Goal: Task Accomplishment & Management: Manage account settings

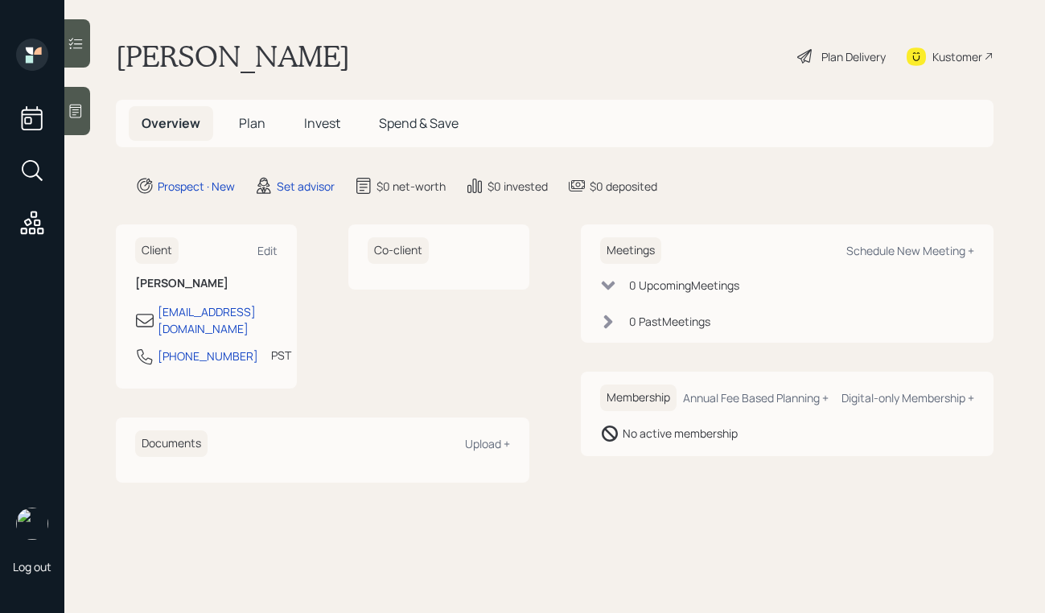
click at [80, 111] on icon at bounding box center [76, 111] width 16 height 16
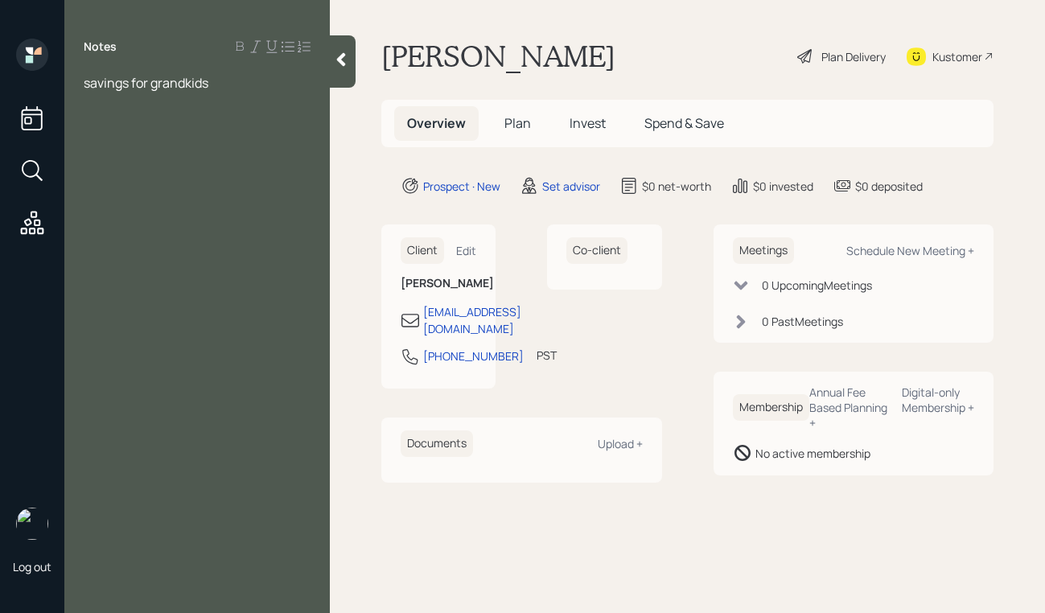
click at [238, 79] on div "savings for grandkids" at bounding box center [197, 83] width 227 height 18
click at [87, 84] on span "savings for grandkids - 2 grandkids" at bounding box center [185, 83] width 203 height 18
click at [159, 162] on div at bounding box center [197, 171] width 227 height 18
click at [157, 151] on div "rent 314" at bounding box center [197, 154] width 227 height 18
click at [87, 87] on span "savings for grandkids - 2 grandkids" at bounding box center [185, 83] width 203 height 18
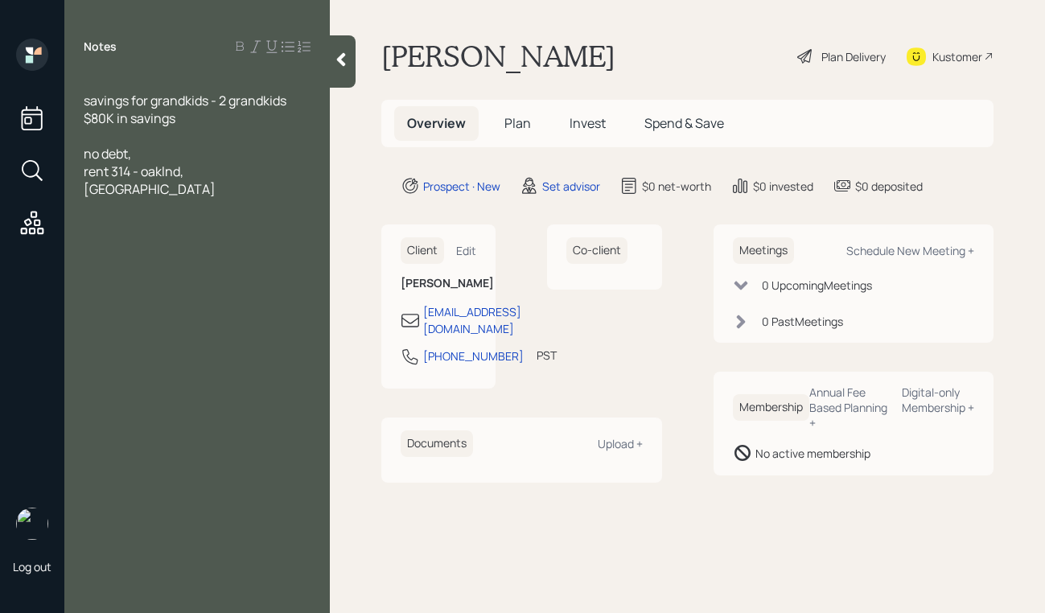
click at [100, 71] on div "Notes savings for grandkids - 2 grandkids $80K in savings no debt, rent 314 - o…" at bounding box center [196, 316] width 265 height 555
click at [98, 83] on div at bounding box center [197, 83] width 227 height 18
click at [183, 170] on span "rent 314 - oaklnd,CA" at bounding box center [150, 179] width 132 height 35
click at [225, 173] on div "rent 314 - oaklnd,CA" at bounding box center [197, 179] width 227 height 35
click at [971, 249] on div "Schedule New Meeting +" at bounding box center [910, 250] width 128 height 15
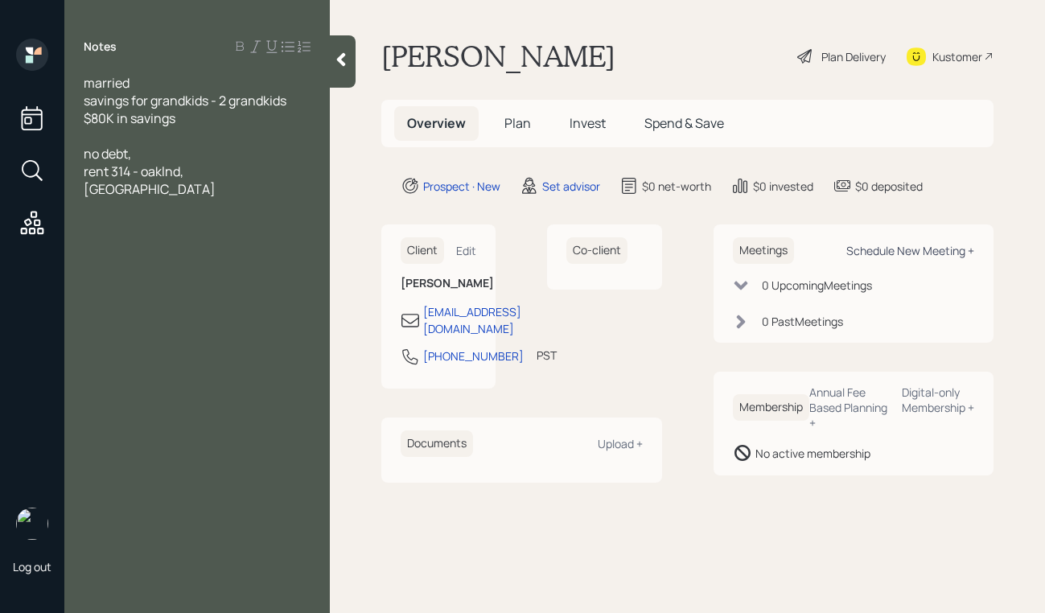
select select "round-robin"
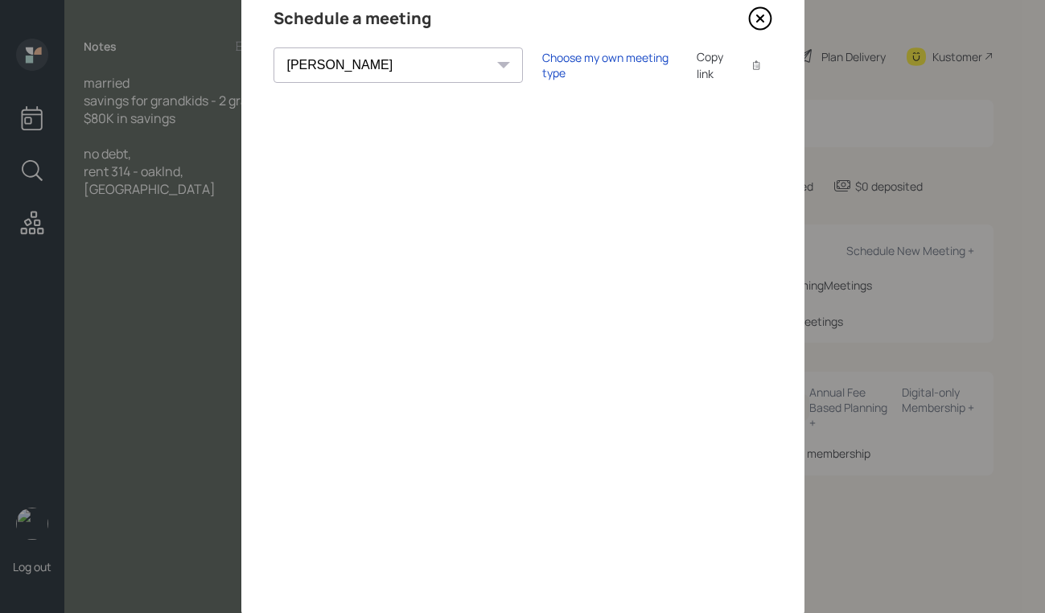
scroll to position [111, 0]
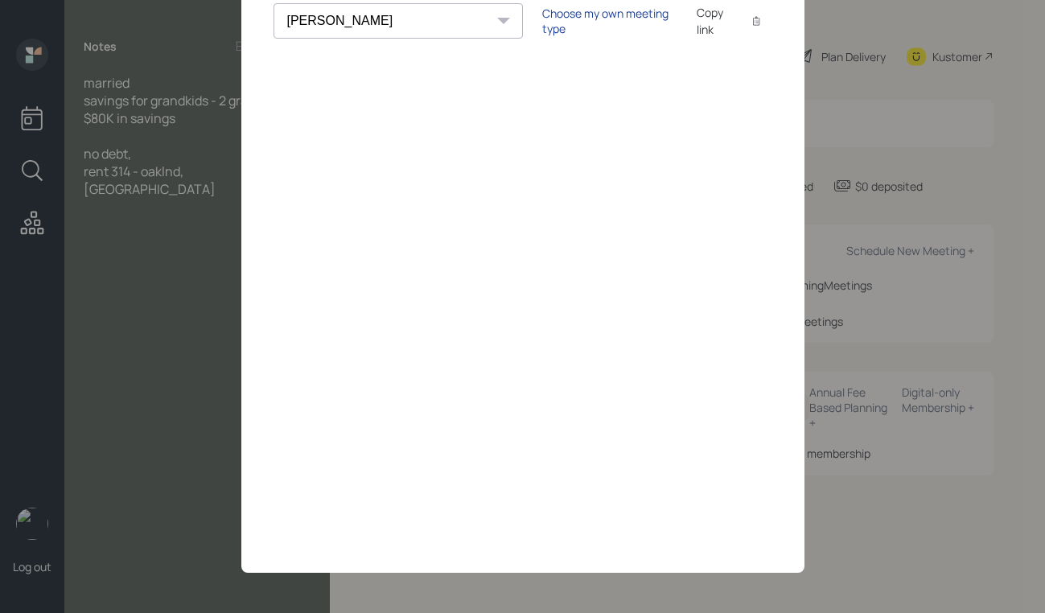
click at [542, 15] on div "Choose my own meeting type" at bounding box center [609, 21] width 135 height 31
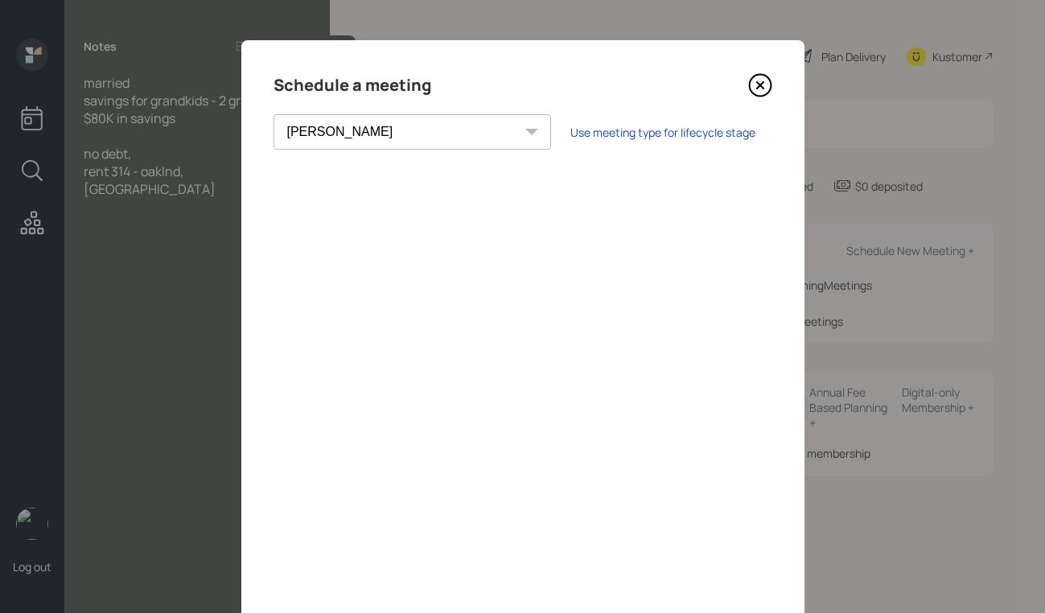
click at [748, 90] on icon at bounding box center [760, 85] width 24 height 24
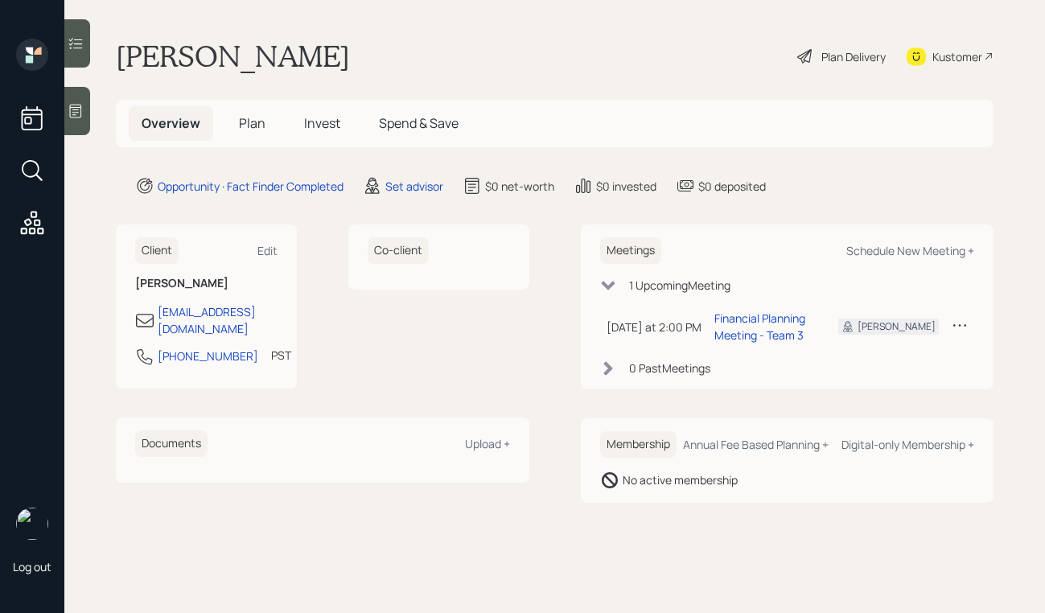
click at [967, 323] on td at bounding box center [959, 326] width 29 height 47
click at [957, 325] on icon at bounding box center [959, 325] width 16 height 16
click at [895, 357] on div "Reschedule" at bounding box center [910, 355] width 116 height 15
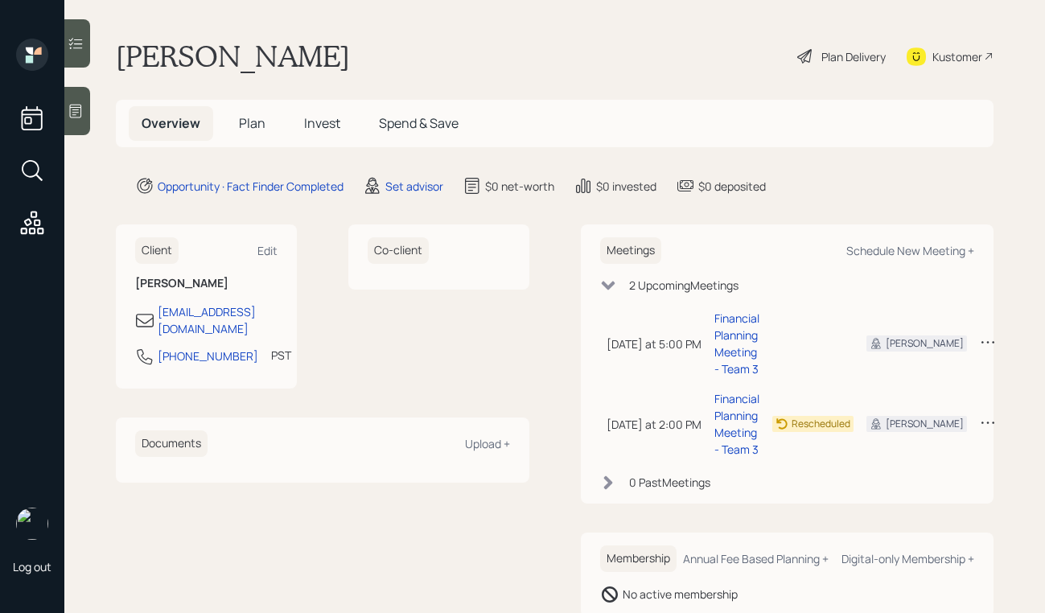
click at [76, 116] on icon at bounding box center [76, 111] width 16 height 16
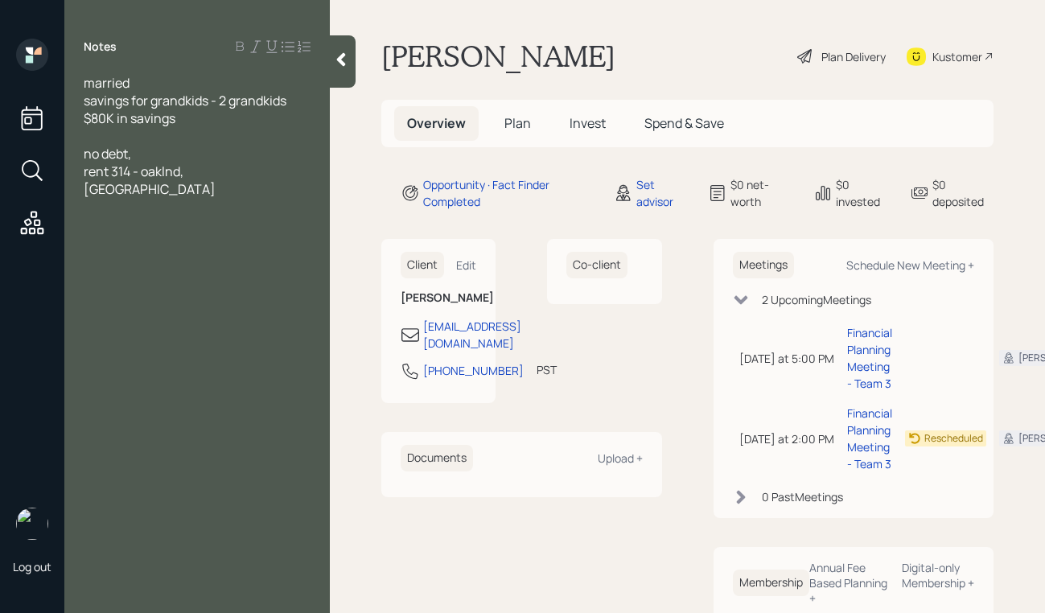
click at [213, 138] on div at bounding box center [197, 136] width 227 height 18
click at [236, 115] on div "married savings for grandkids - 2 grandkids $80K in savings" at bounding box center [197, 100] width 227 height 53
click at [183, 139] on span "-hesitant to shar other fianncial info" at bounding box center [191, 136] width 214 height 18
click at [318, 138] on div "married savings for grandkids - 2 grandkids $80K in savings -hesitant to share …" at bounding box center [196, 145] width 265 height 142
click at [314, 138] on div "married savings for grandkids - 2 grandkids $80K in savings -hesitant to share …" at bounding box center [196, 145] width 265 height 142
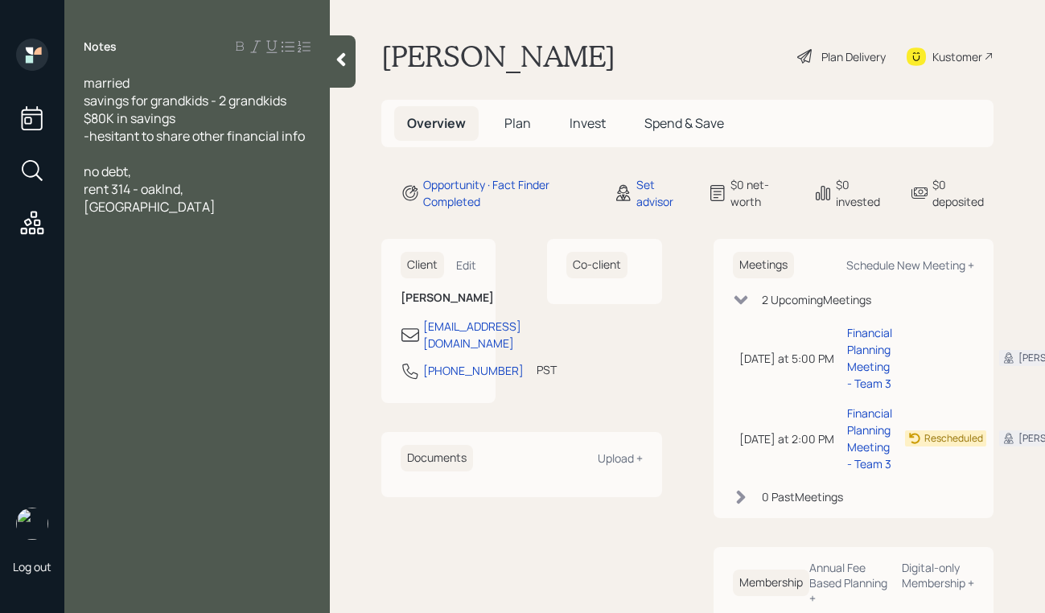
click at [311, 138] on div "married savings for grandkids - 2 grandkids $80K in savings -hesitant to share …" at bounding box center [196, 145] width 265 height 142
click at [310, 138] on div "-hesitant to share other financial info" at bounding box center [197, 136] width 227 height 18
click at [333, 40] on div at bounding box center [343, 61] width 26 height 52
